Goal: Information Seeking & Learning: Learn about a topic

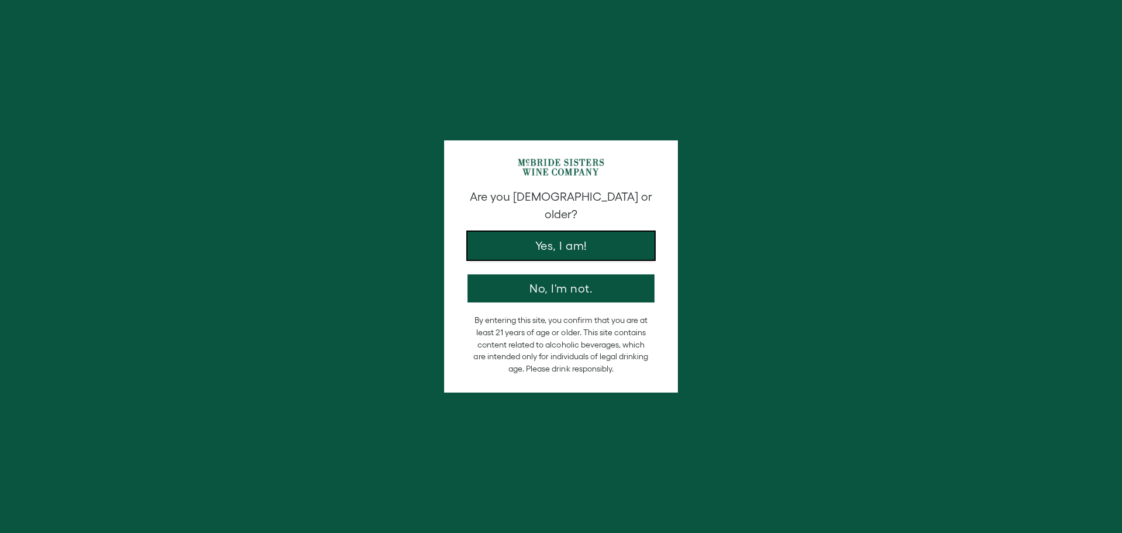
click at [589, 231] on button "Yes, I am!" at bounding box center [561, 245] width 187 height 28
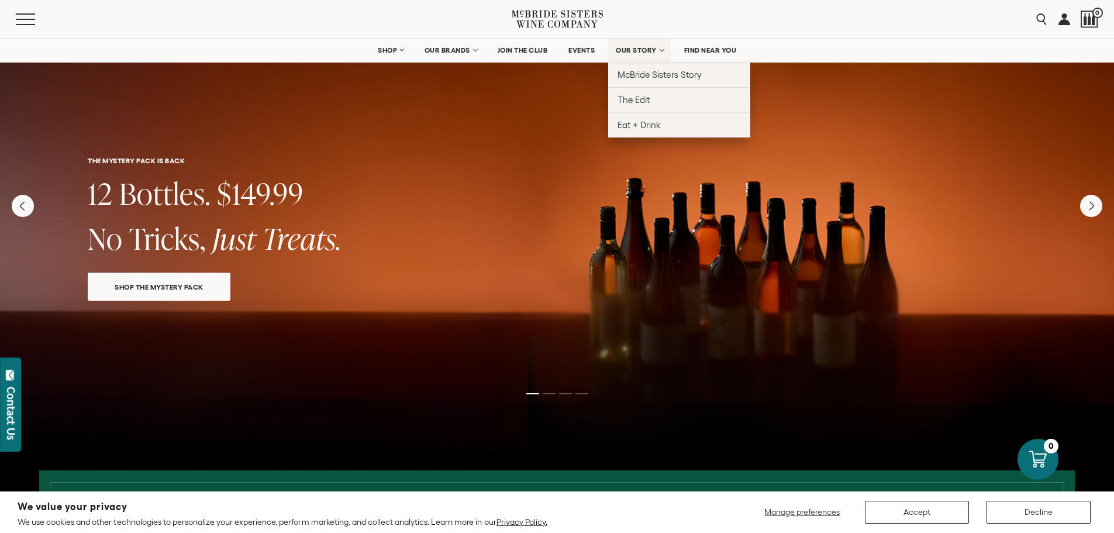
click at [625, 47] on span "OUR STORY" at bounding box center [636, 50] width 41 height 8
